Goal: Check status

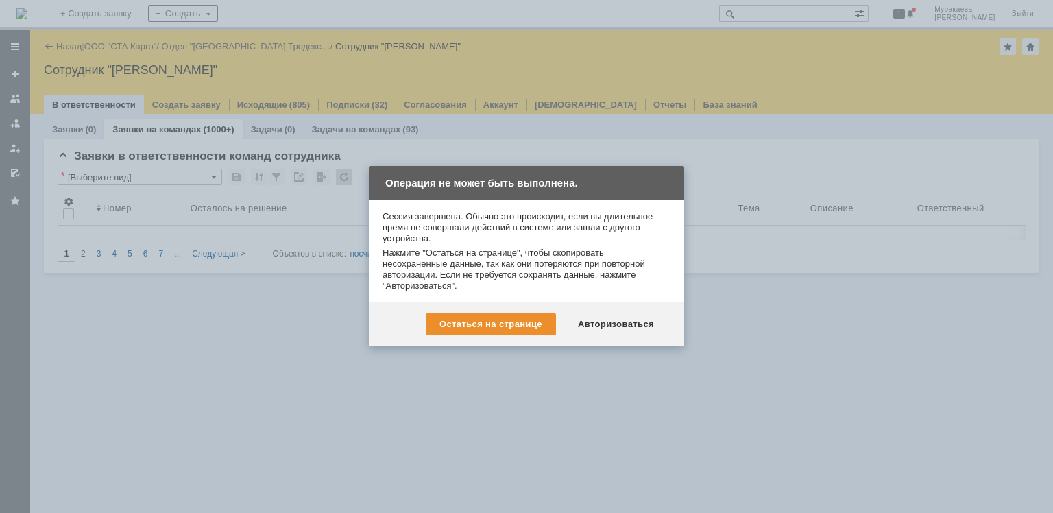
click at [629, 322] on div "Авторизоваться" at bounding box center [616, 324] width 104 height 22
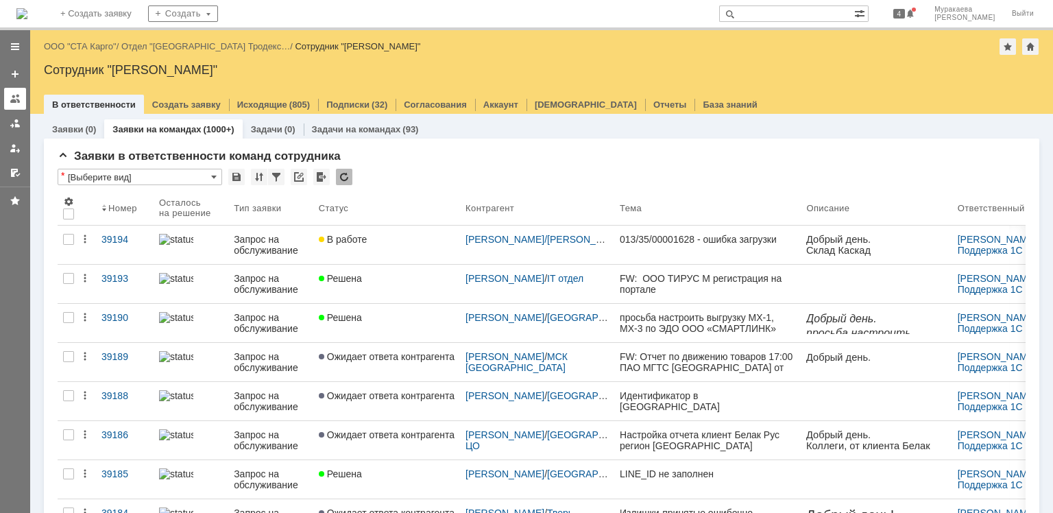
click at [12, 96] on div at bounding box center [15, 98] width 11 height 11
click at [776, 15] on input "text" at bounding box center [786, 13] width 135 height 16
type input "39087"
